Goal: Navigation & Orientation: Understand site structure

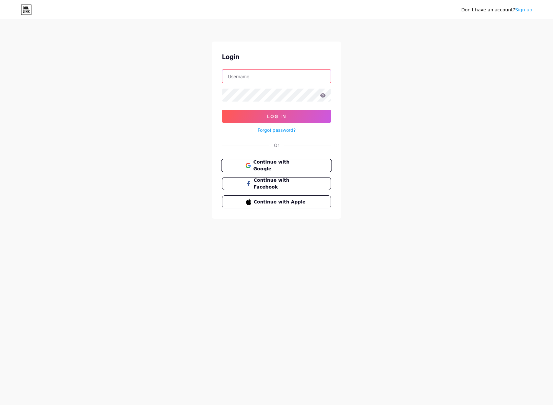
type input "raulcepin"
click at [292, 167] on span "Continue with Google" at bounding box center [280, 166] width 54 height 14
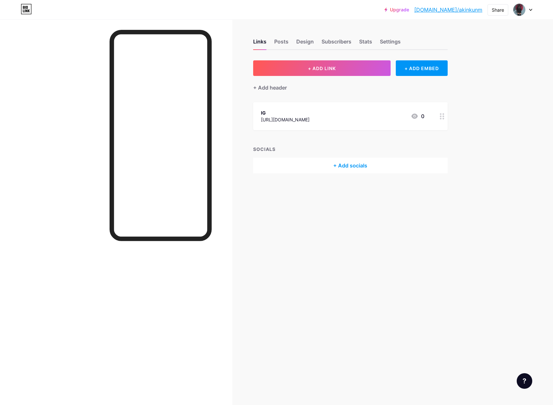
drag, startPoint x: 291, startPoint y: 206, endPoint x: 282, endPoint y: 195, distance: 13.6
click at [289, 202] on div "Links Posts Design Subscribers Stats Settings + ADD LINK + ADD EMBED + Add head…" at bounding box center [237, 202] width 475 height 405
click at [282, 39] on div "Posts" at bounding box center [281, 44] width 14 height 12
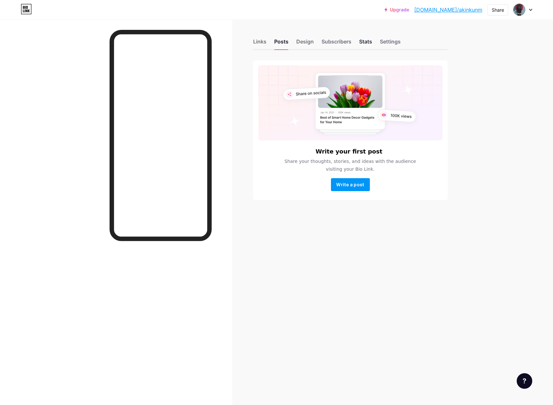
click at [366, 43] on div "Stats" at bounding box center [365, 44] width 13 height 12
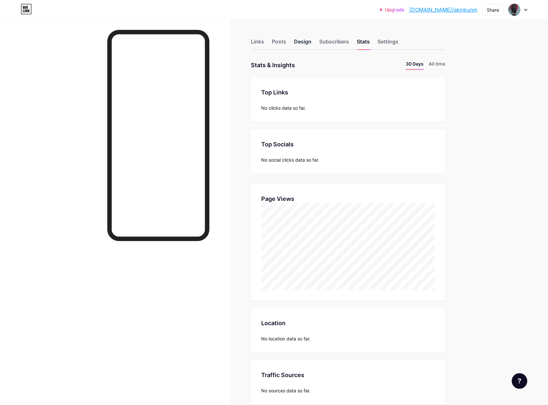
click at [301, 40] on div "Design" at bounding box center [303, 44] width 18 height 12
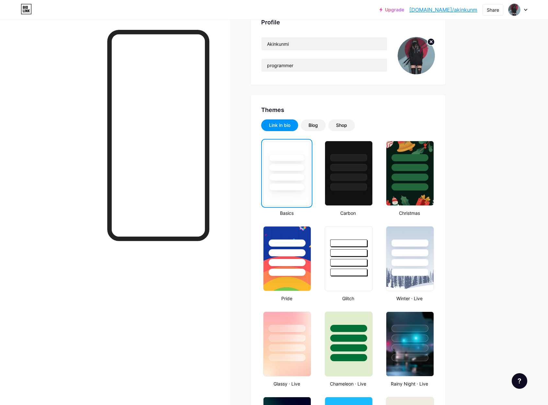
scroll to position [54, 0]
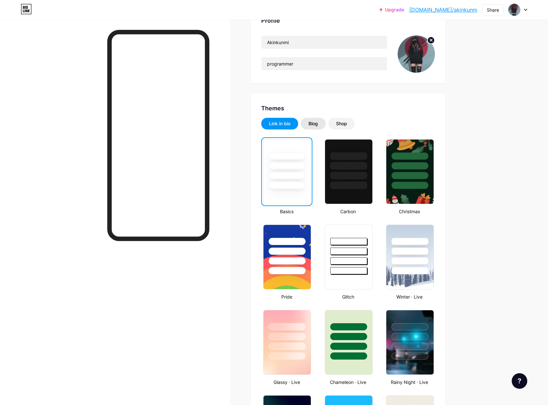
click at [322, 125] on div "Blog" at bounding box center [313, 124] width 25 height 12
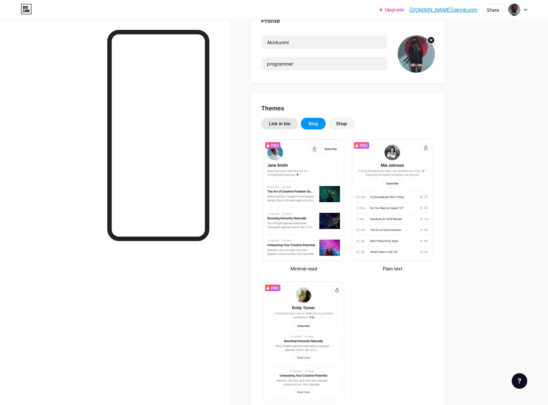
click at [285, 119] on div "Link in bio" at bounding box center [279, 124] width 37 height 12
